Goal: Information Seeking & Learning: Learn about a topic

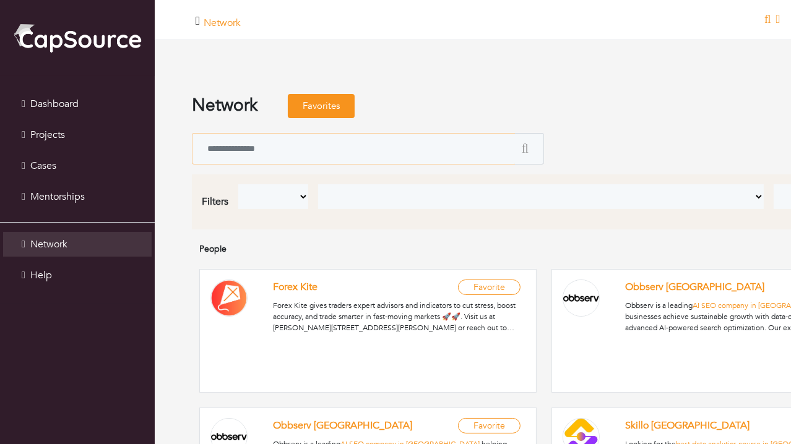
click at [270, 149] on input "text" at bounding box center [353, 149] width 323 height 32
type input "**********"
click at [514, 133] on button "submit" at bounding box center [529, 149] width 30 height 32
click at [327, 151] on input "**********" at bounding box center [353, 149] width 323 height 32
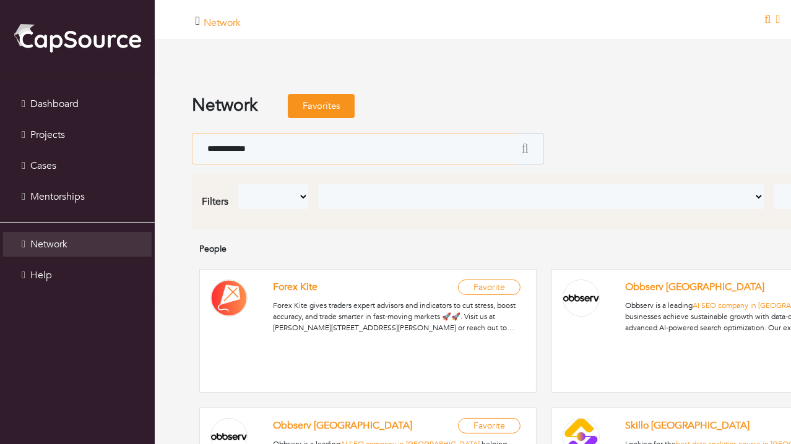
click at [514, 133] on button "submit" at bounding box center [529, 149] width 30 height 32
click at [528, 146] on icon "submit" at bounding box center [525, 148] width 7 height 12
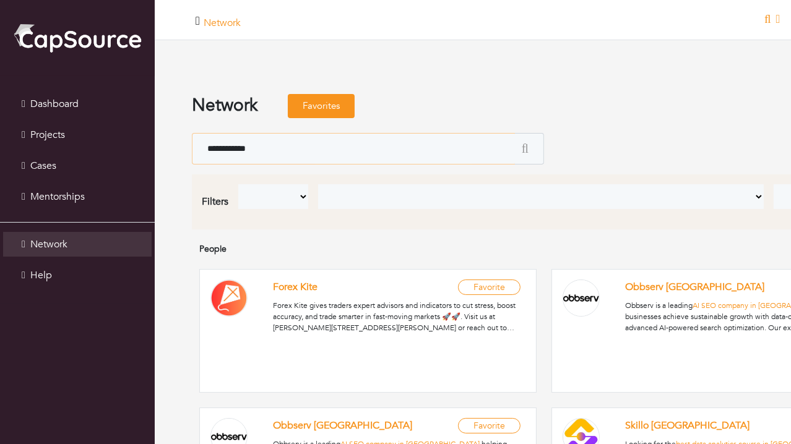
click at [288, 134] on input "**********" at bounding box center [353, 149] width 323 height 32
click at [586, 134] on form at bounding box center [544, 149] width 704 height 32
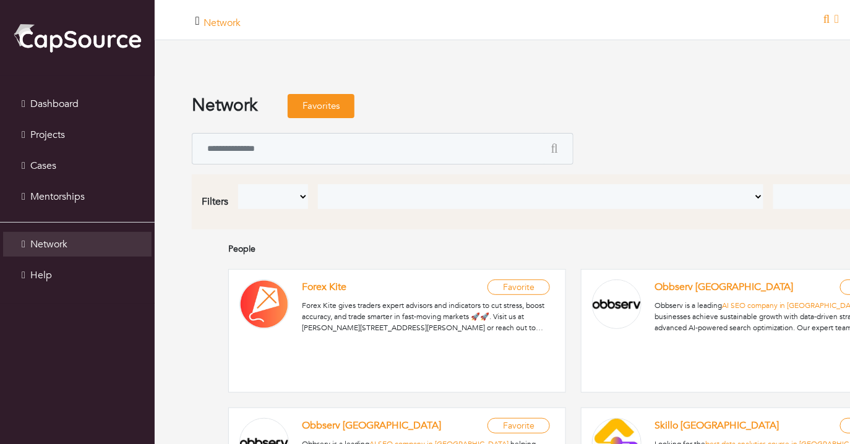
click at [790, 198] on select "**********" at bounding box center [851, 196] width 157 height 25
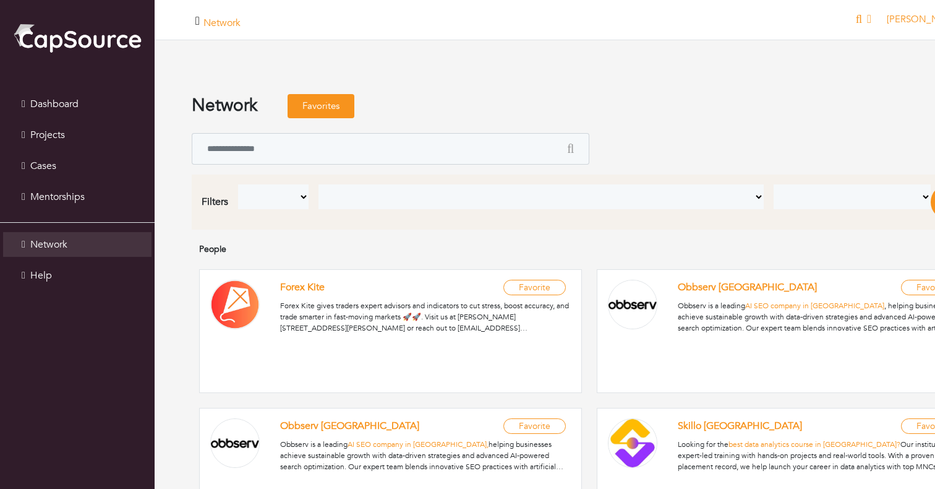
click at [695, 134] on form at bounding box center [590, 149] width 796 height 32
click at [345, 152] on input "text" at bounding box center [376, 149] width 369 height 32
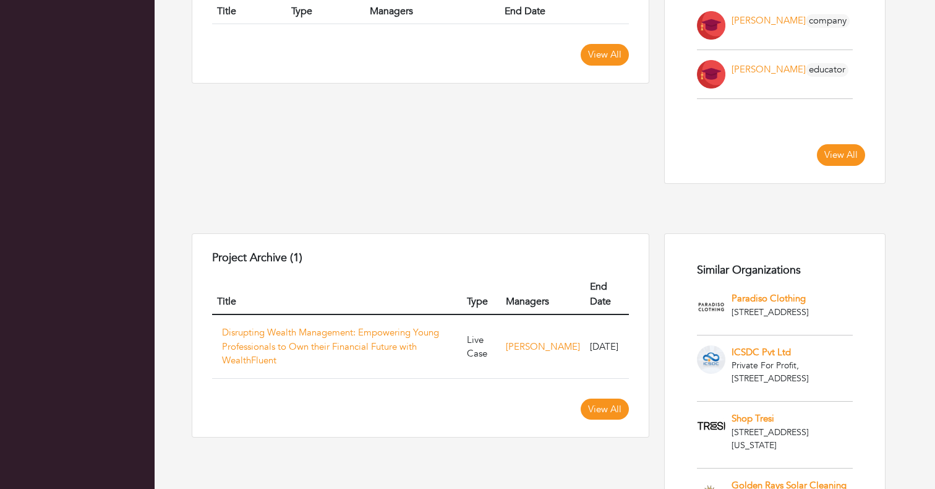
scroll to position [1012, 0]
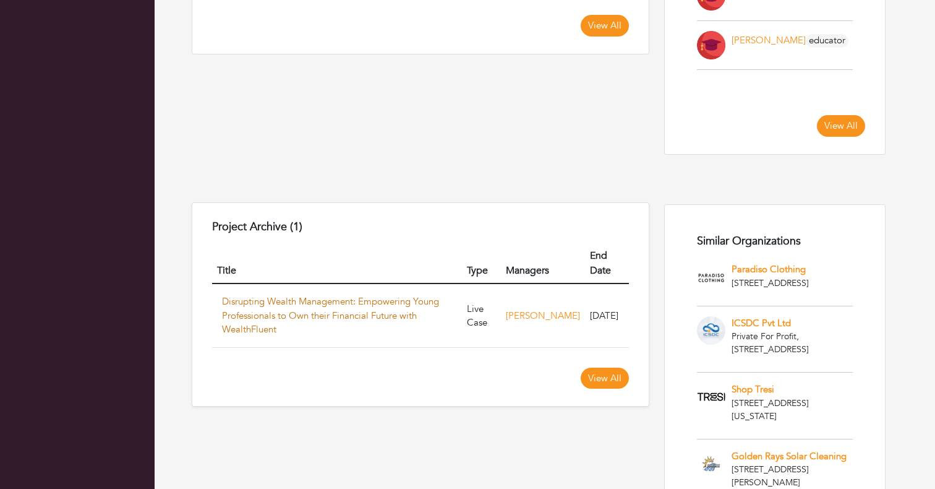
click at [299, 299] on link "Disrupting Wealth Management: Empowering Young Professionals to Own their Finan…" at bounding box center [330, 315] width 217 height 40
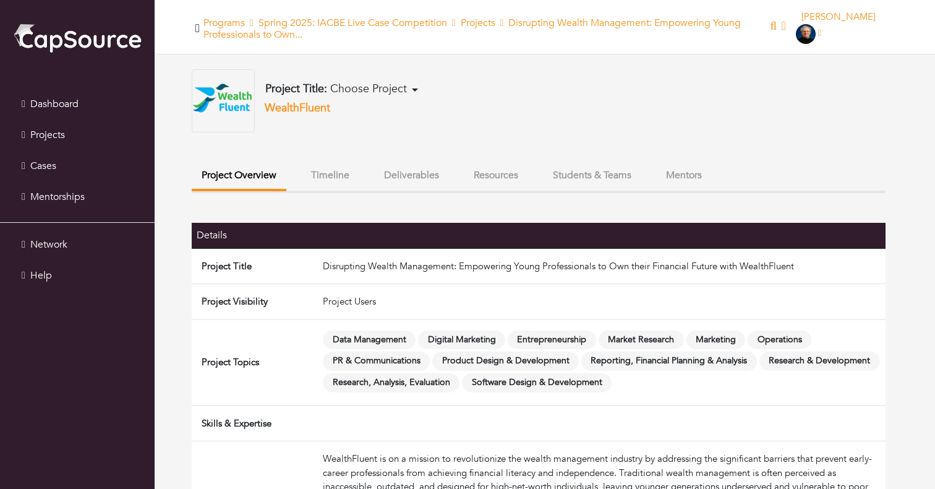
click at [328, 174] on button "Timeline" at bounding box center [330, 175] width 58 height 27
click at [331, 177] on button "Timeline" at bounding box center [330, 175] width 58 height 27
click at [338, 176] on button "Timeline" at bounding box center [330, 175] width 58 height 27
click at [335, 176] on button "Timeline" at bounding box center [330, 175] width 58 height 27
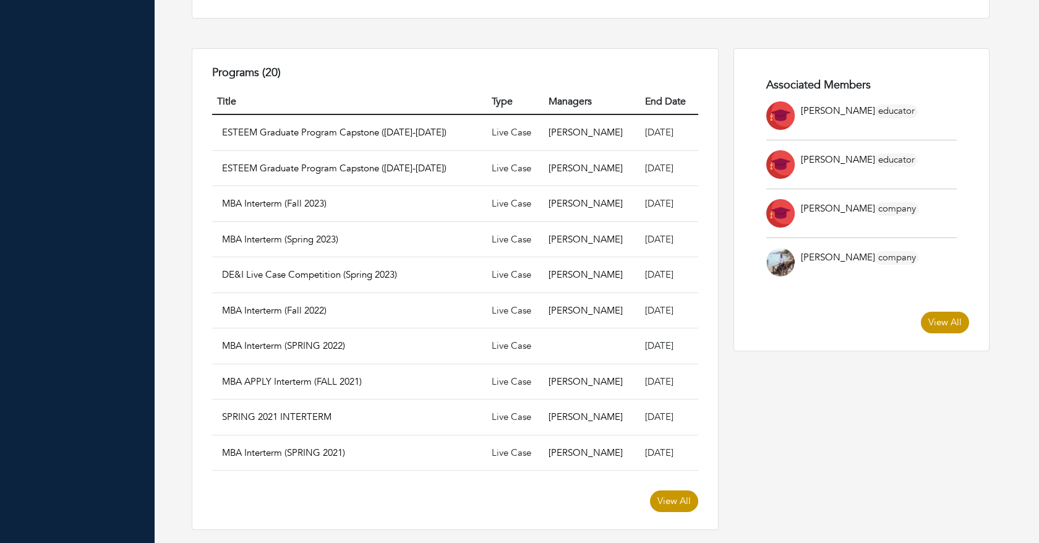
scroll to position [653, 0]
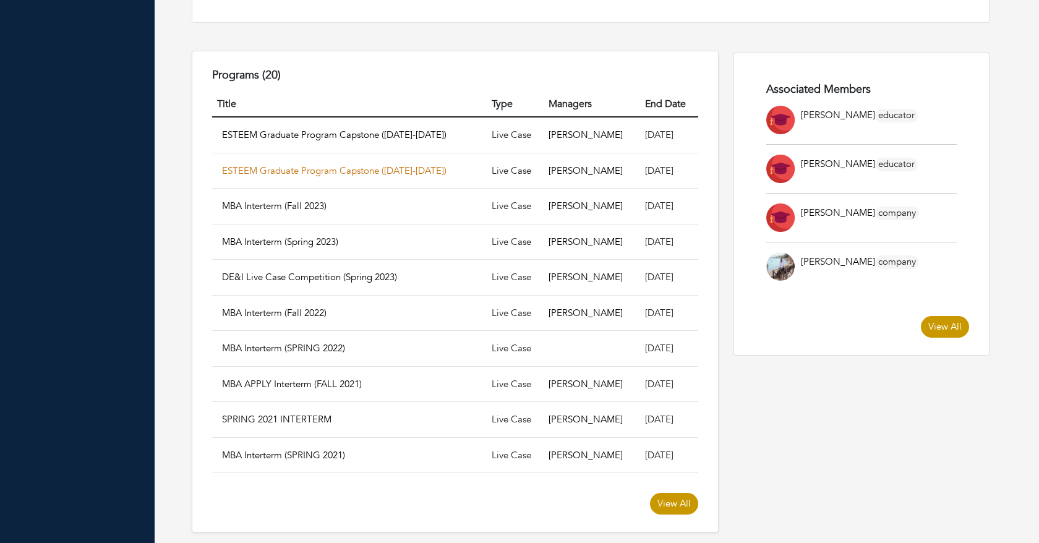
click at [295, 171] on link "ESTEEM Graduate Program Capstone ([DATE]-[DATE])" at bounding box center [334, 171] width 225 height 12
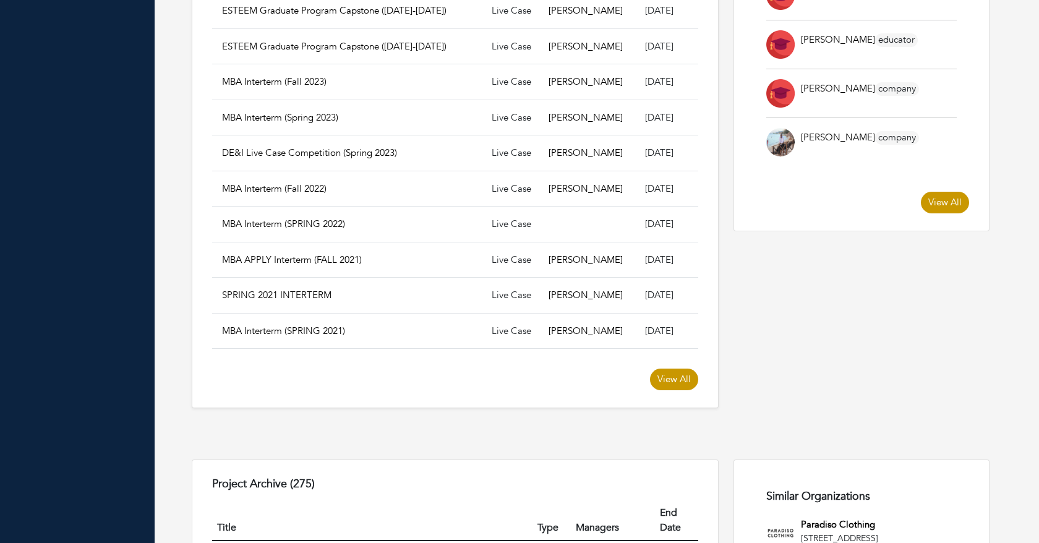
scroll to position [778, 0]
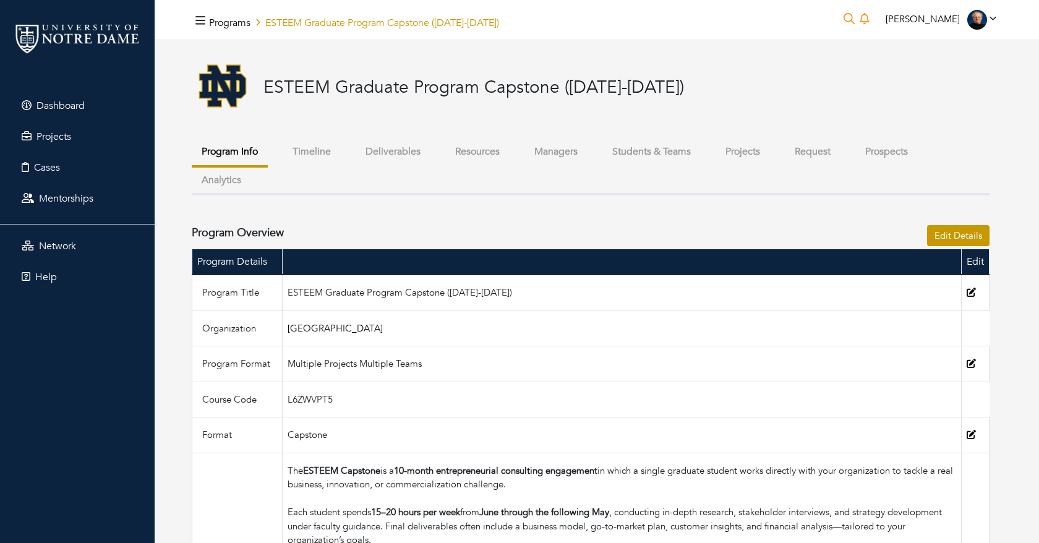
click at [742, 146] on button "Projects" at bounding box center [743, 152] width 54 height 27
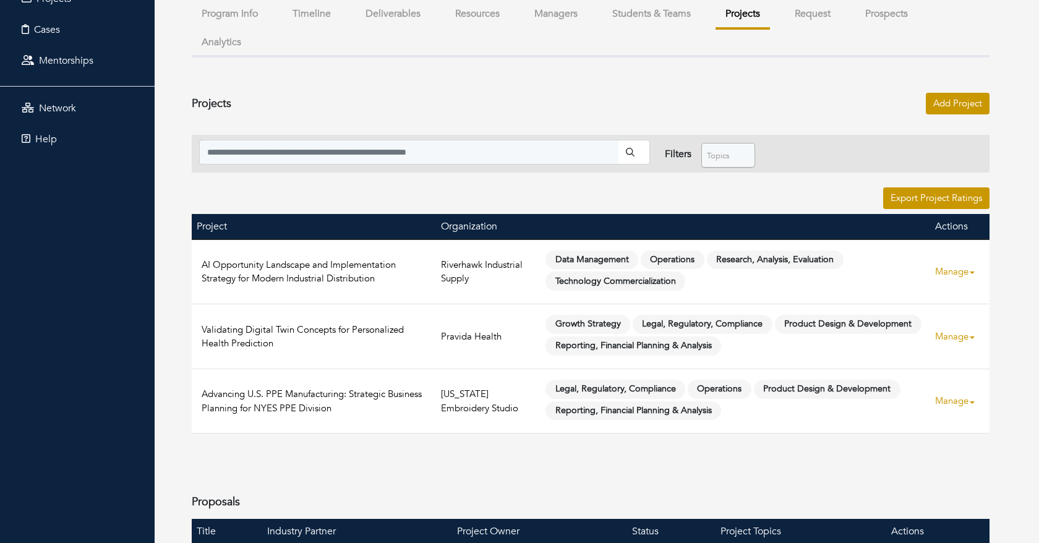
scroll to position [144, 0]
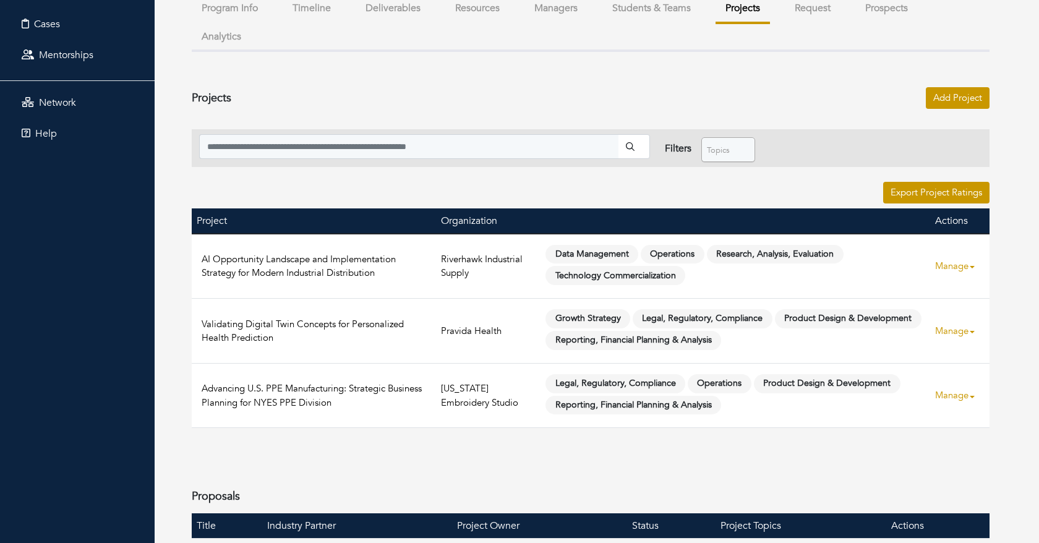
drag, startPoint x: 342, startPoint y: 405, endPoint x: 199, endPoint y: 385, distance: 144.4
click at [199, 385] on td "Advancing U.S. PPE Manufacturing: Strategic Business Planning for NYES PPE Divi…" at bounding box center [314, 395] width 244 height 65
copy link "Advancing U.S. PPE Manufacturing: Strategic Business Planning for NYES PPE Divi…"
drag, startPoint x: 295, startPoint y: 343, endPoint x: 202, endPoint y: 325, distance: 95.0
click at [202, 325] on td "Validating Digital Twin Concepts for Personalized Health Prediction" at bounding box center [314, 331] width 244 height 65
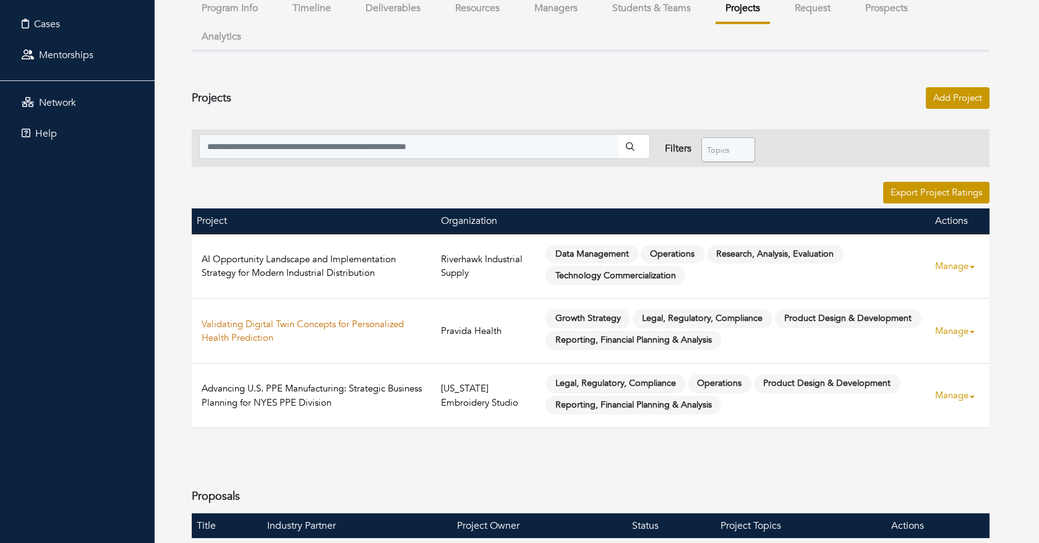
copy link "Validating Digital Twin Concepts for Personalized Health Prediction"
drag, startPoint x: 397, startPoint y: 277, endPoint x: 194, endPoint y: 262, distance: 202.9
click at [194, 262] on td "AI Opportunity Landscape and Implementation Strategy for Modern Industrial Dist…" at bounding box center [314, 266] width 244 height 65
copy link "AI Opportunity Landscape and Implementation Strategy for Modern Industrial Dist…"
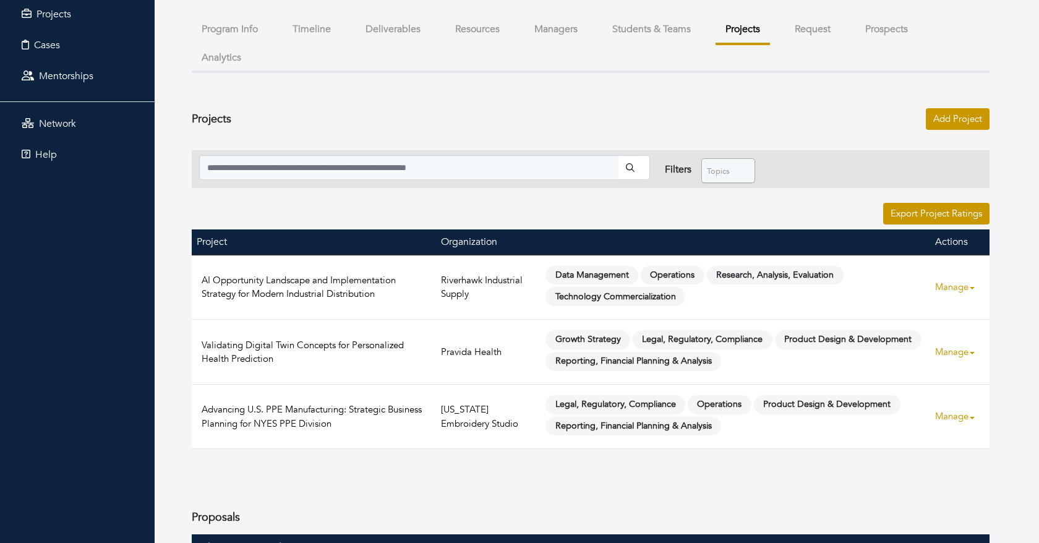
scroll to position [122, 0]
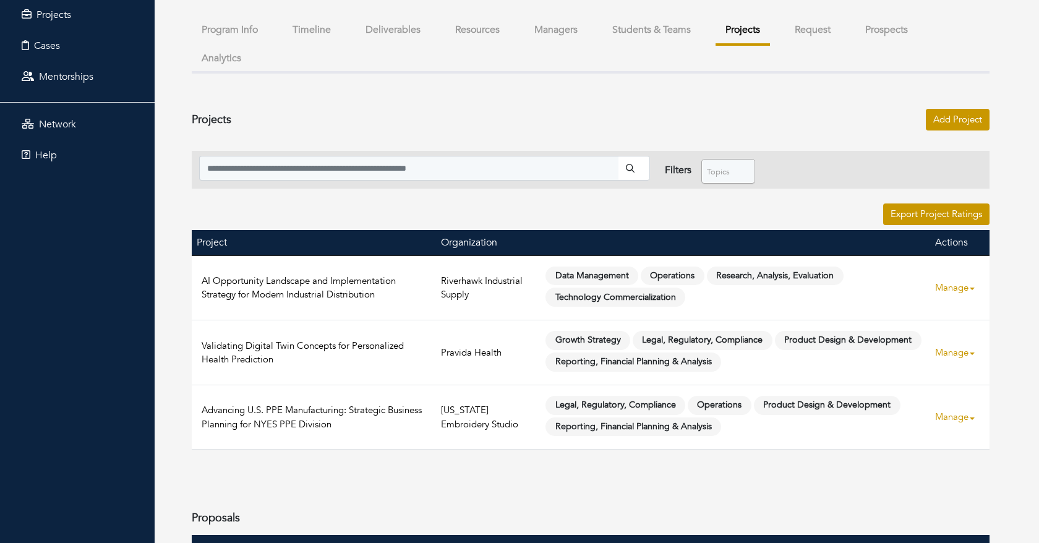
click at [356, 308] on td "AI Opportunity Landscape and Implementation Strategy for Modern Industrial Dist…" at bounding box center [314, 288] width 244 height 65
drag, startPoint x: 348, startPoint y: 421, endPoint x: 197, endPoint y: 411, distance: 150.7
click at [197, 411] on td "Advancing U.S. PPE Manufacturing: Strategic Business Planning for NYES PPE Divi…" at bounding box center [314, 417] width 244 height 65
copy link "Advancing U.S. PPE Manufacturing: Strategic Business Planning for NYES PPE Divi…"
click at [310, 365] on td "Validating Digital Twin Concepts for Personalized Health Prediction" at bounding box center [314, 352] width 244 height 65
